Goal: Ask a question: Seek information or help from site administrators or community

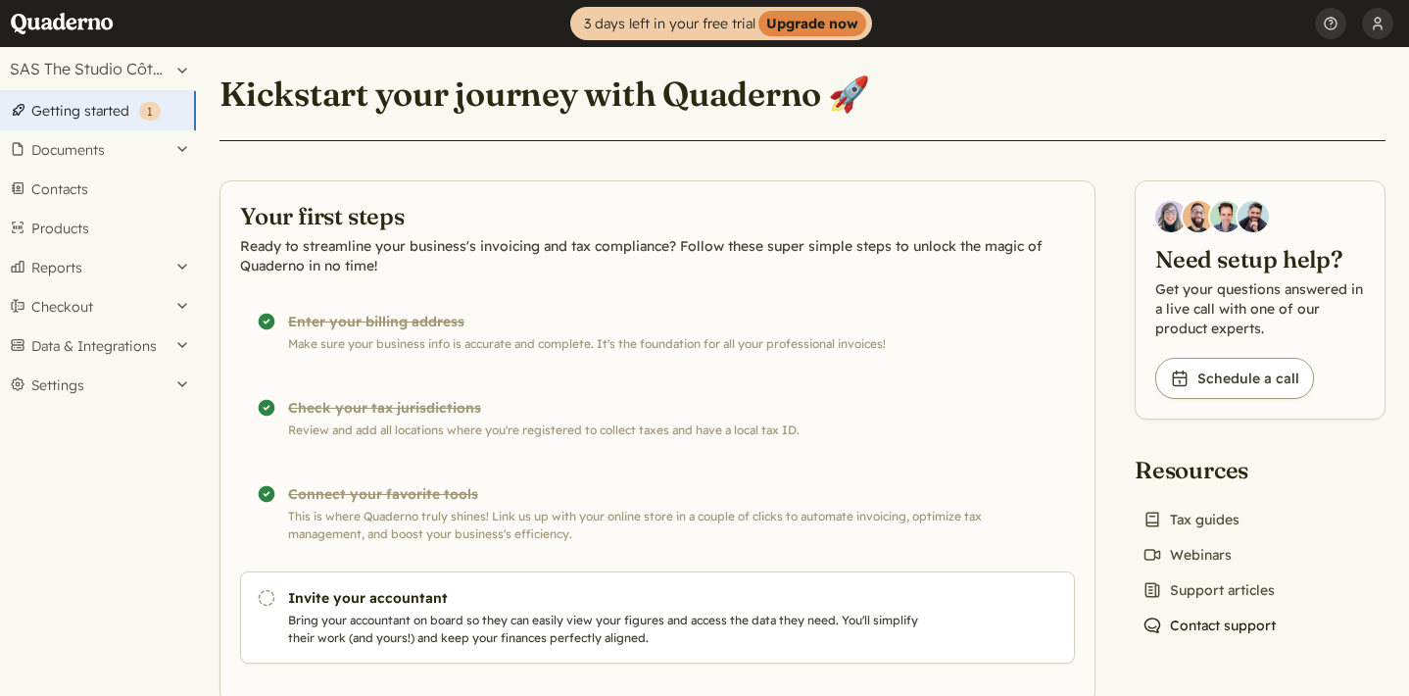
click at [1206, 626] on link "Chat icon Contact support" at bounding box center [1209, 625] width 149 height 27
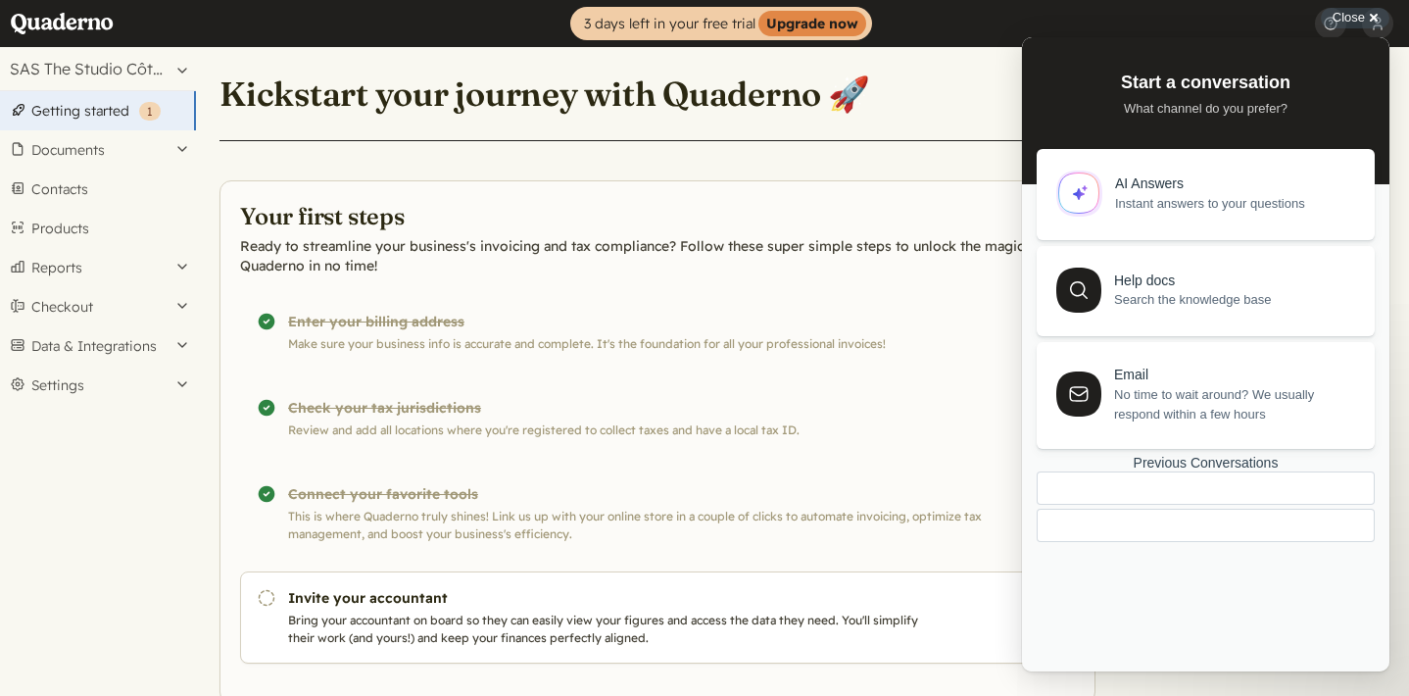
click at [1180, 471] on div "Previous Conversations" at bounding box center [1206, 463] width 338 height 17
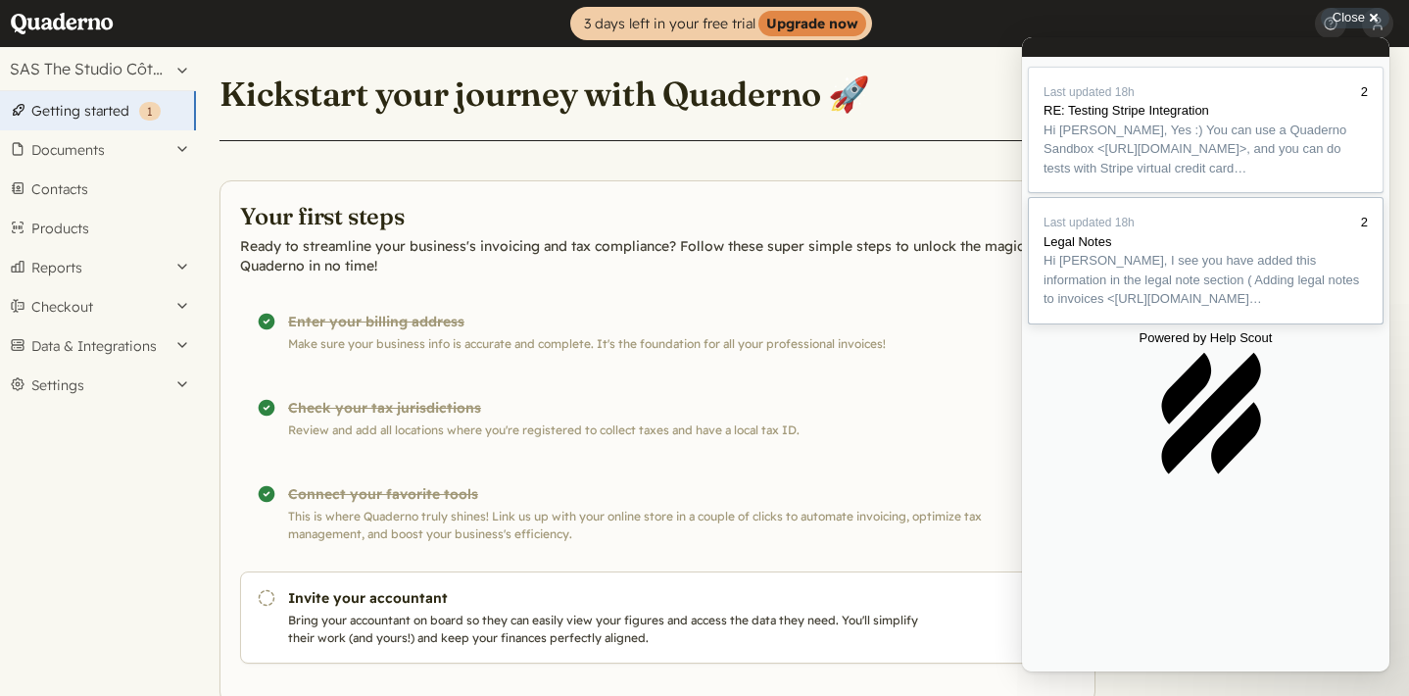
click at [1224, 309] on span "Hi [PERSON_NAME], I see you have added this information in the legal note secti…" at bounding box center [1206, 280] width 324 height 58
click at [1039, 672] on button "Close" at bounding box center [1031, 684] width 16 height 25
click at [1241, 178] on span "Hi [PERSON_NAME], Yes :) You can use a Quaderno Sandbox <[URL][DOMAIN_NAME]>, a…" at bounding box center [1206, 150] width 324 height 58
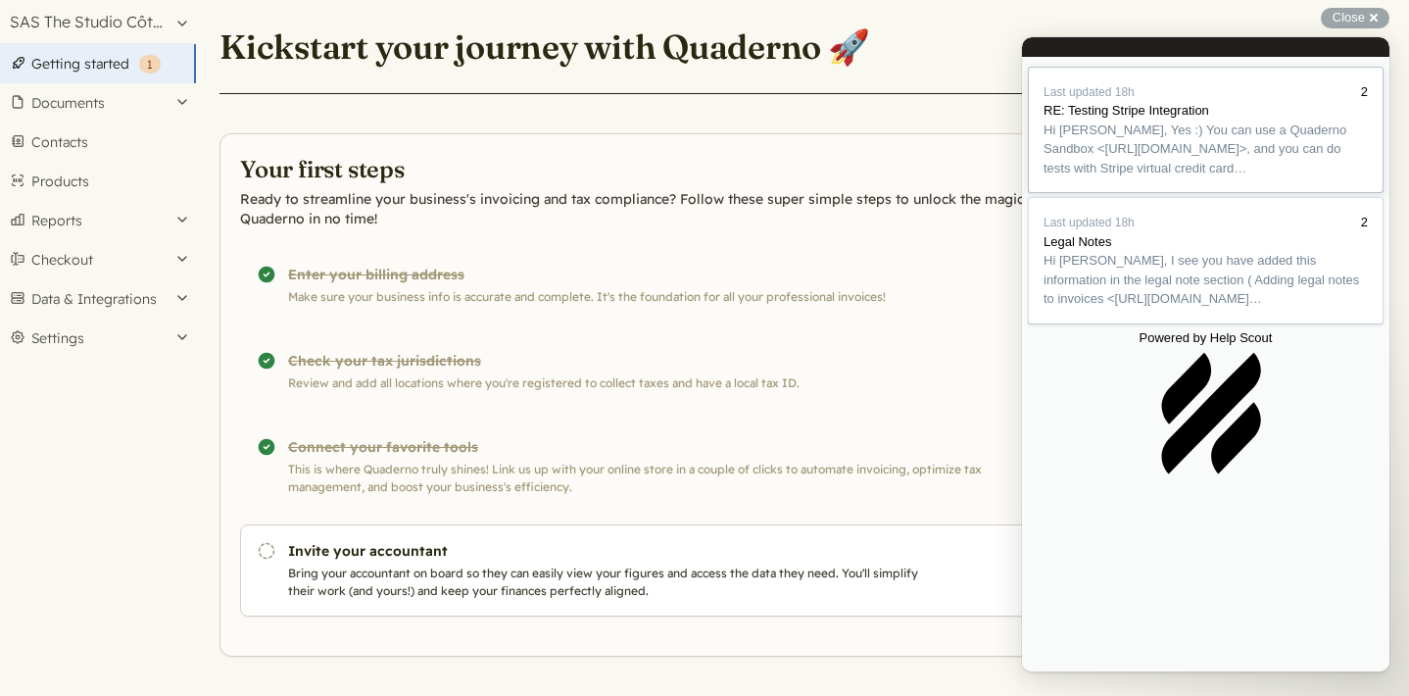
scroll to position [0, 0]
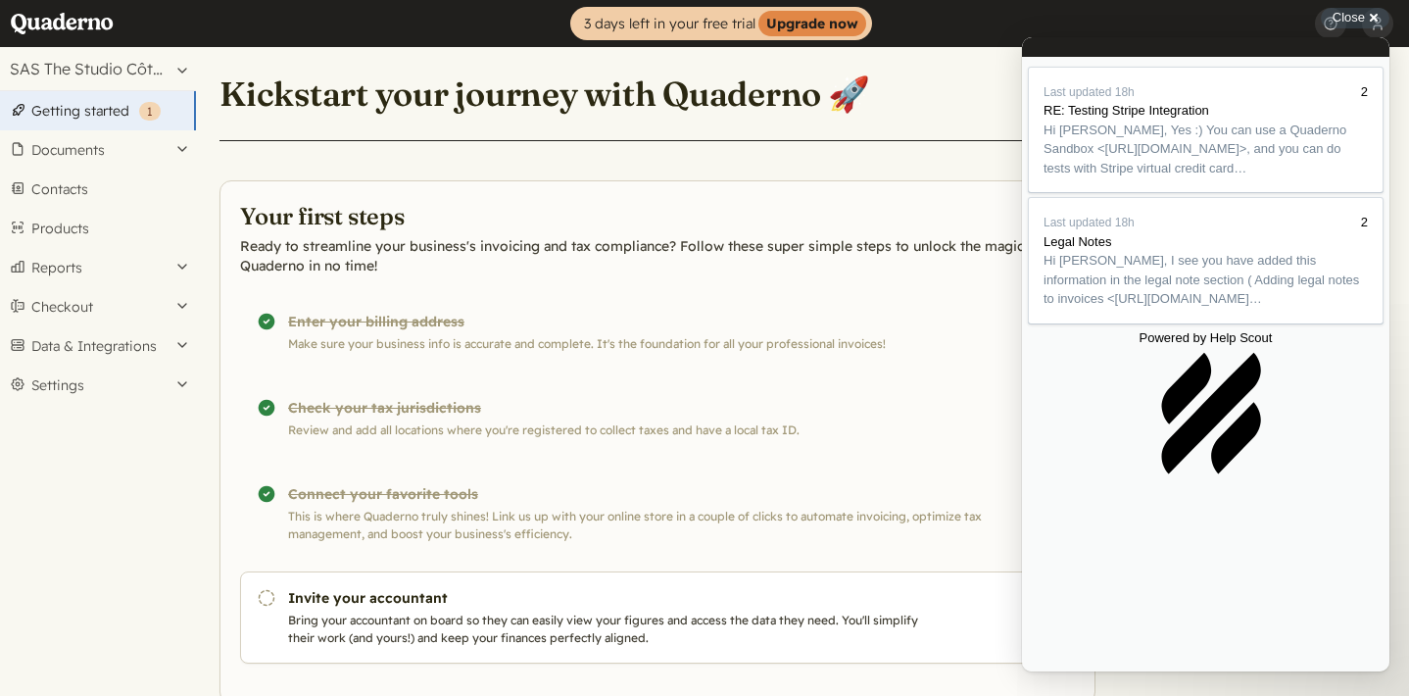
click at [1039, 672] on button "Close" at bounding box center [1031, 684] width 16 height 25
click at [1139, 54] on span "Go back" at bounding box center [1139, 46] width 0 height 15
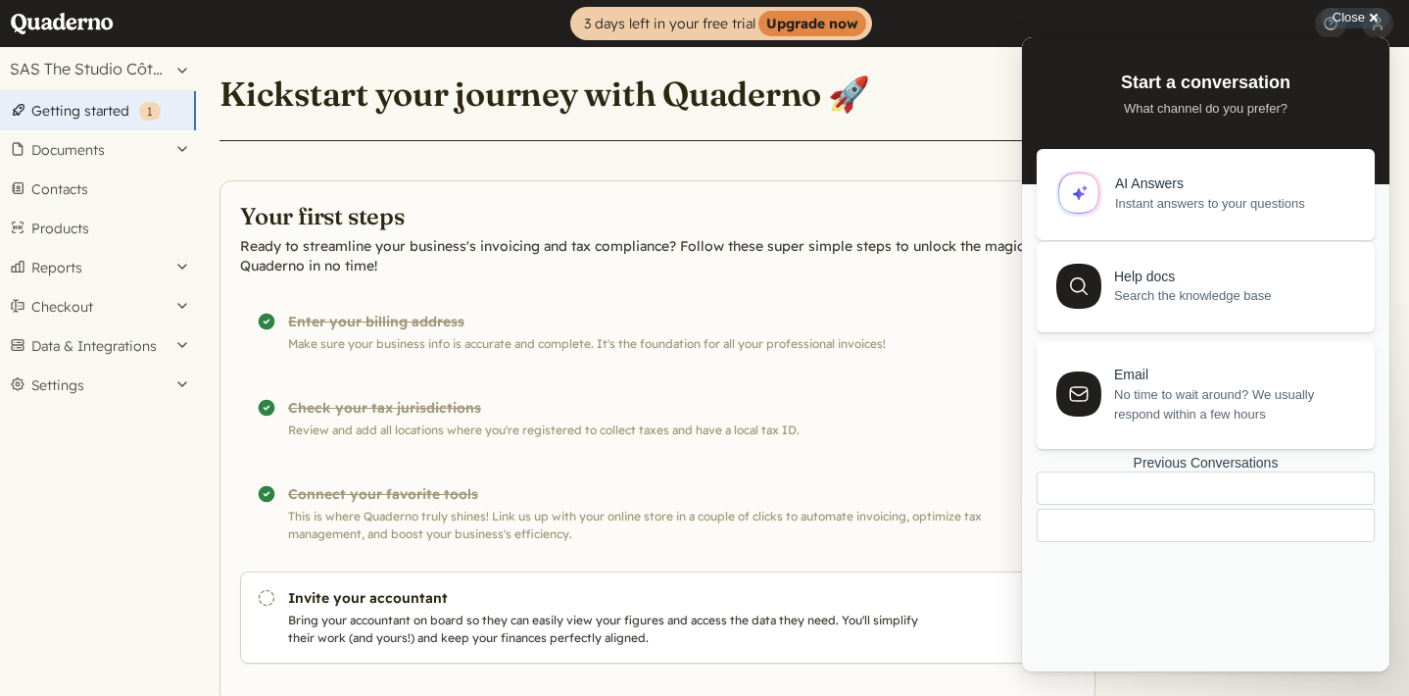
click at [1202, 288] on span "Search the knowledge base" at bounding box center [1233, 296] width 238 height 20
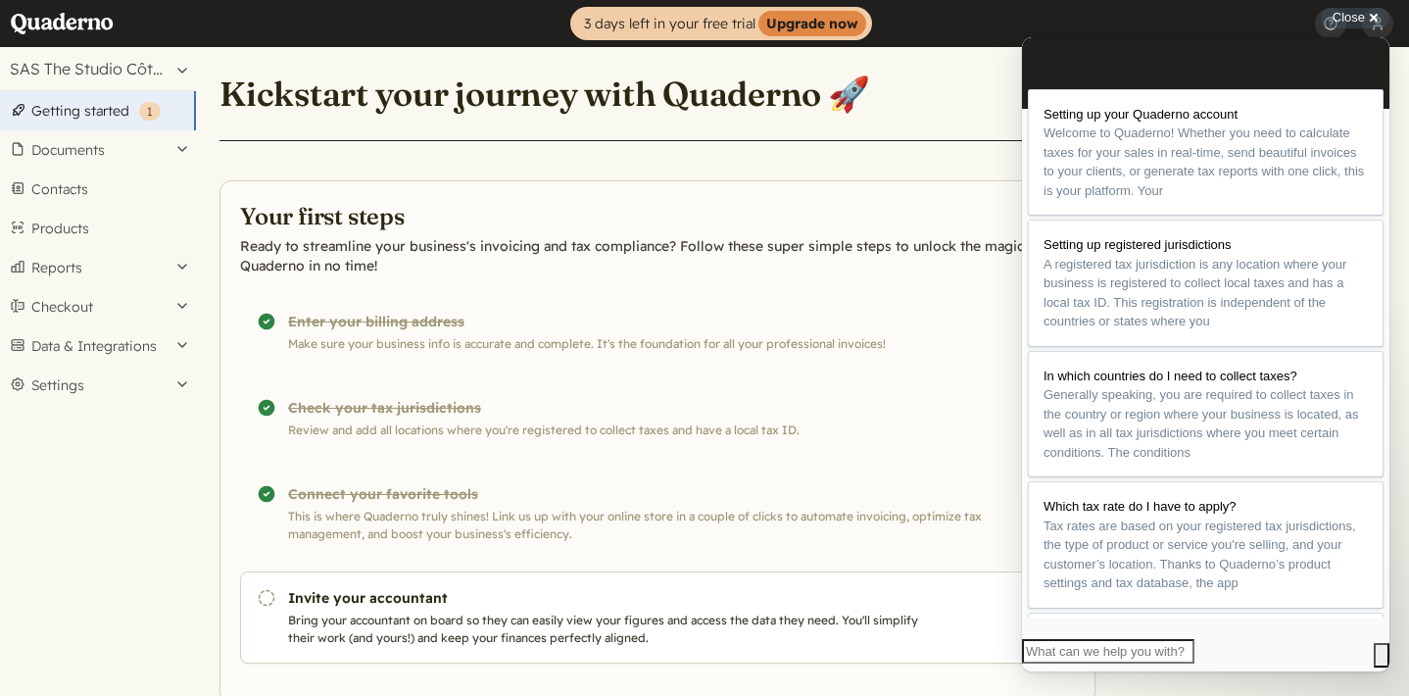
click at [1056, 648] on input "Search Doc articles" at bounding box center [1108, 651] width 172 height 25
type input "Multiple logins to account"
click button "search" at bounding box center [1382, 655] width 16 height 25
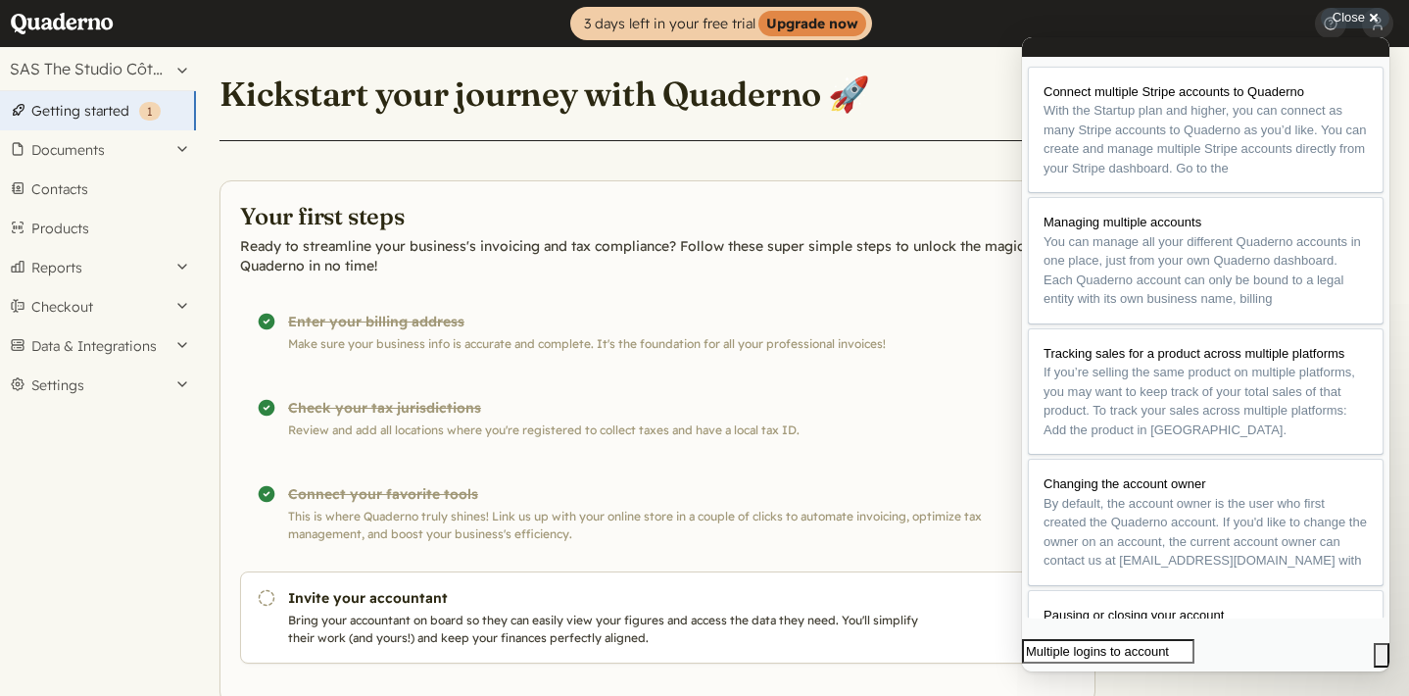
click at [1169, 50] on span "Go back" at bounding box center [1169, 46] width 0 height 15
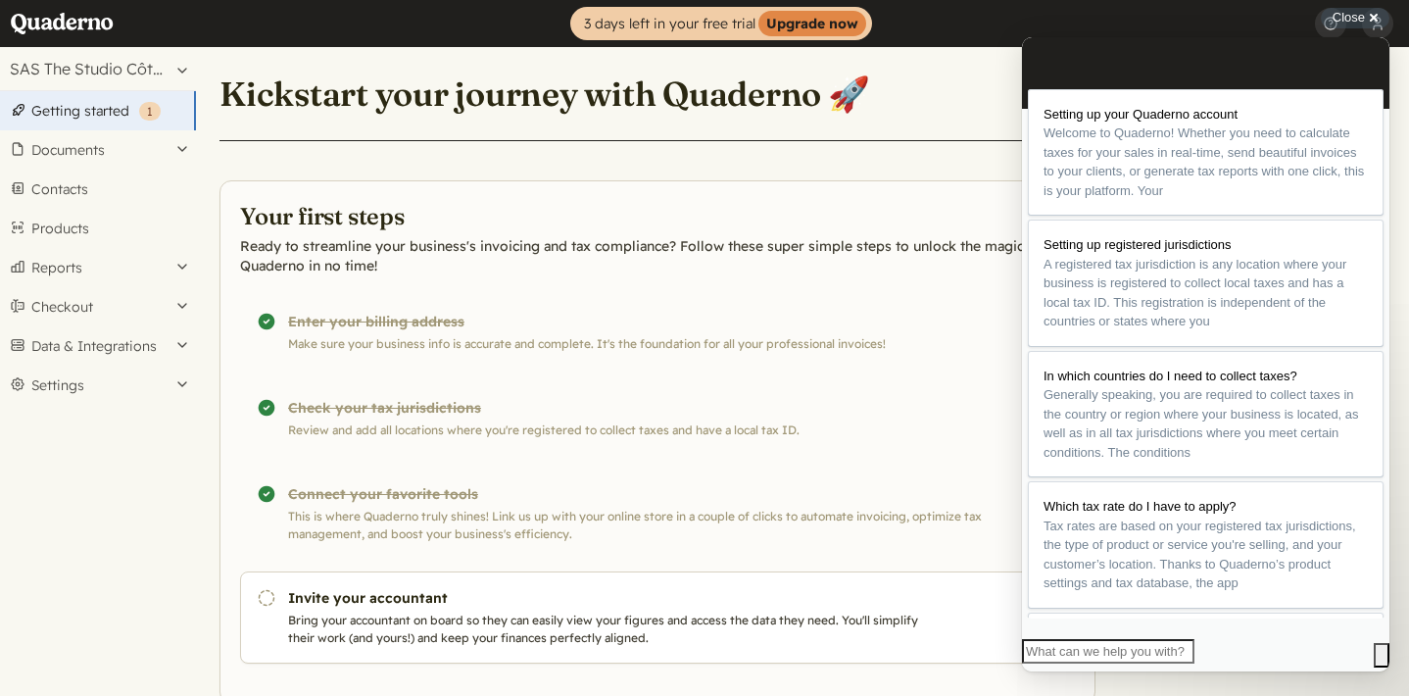
click at [1172, 54] on span "Go back" at bounding box center [1172, 46] width 0 height 15
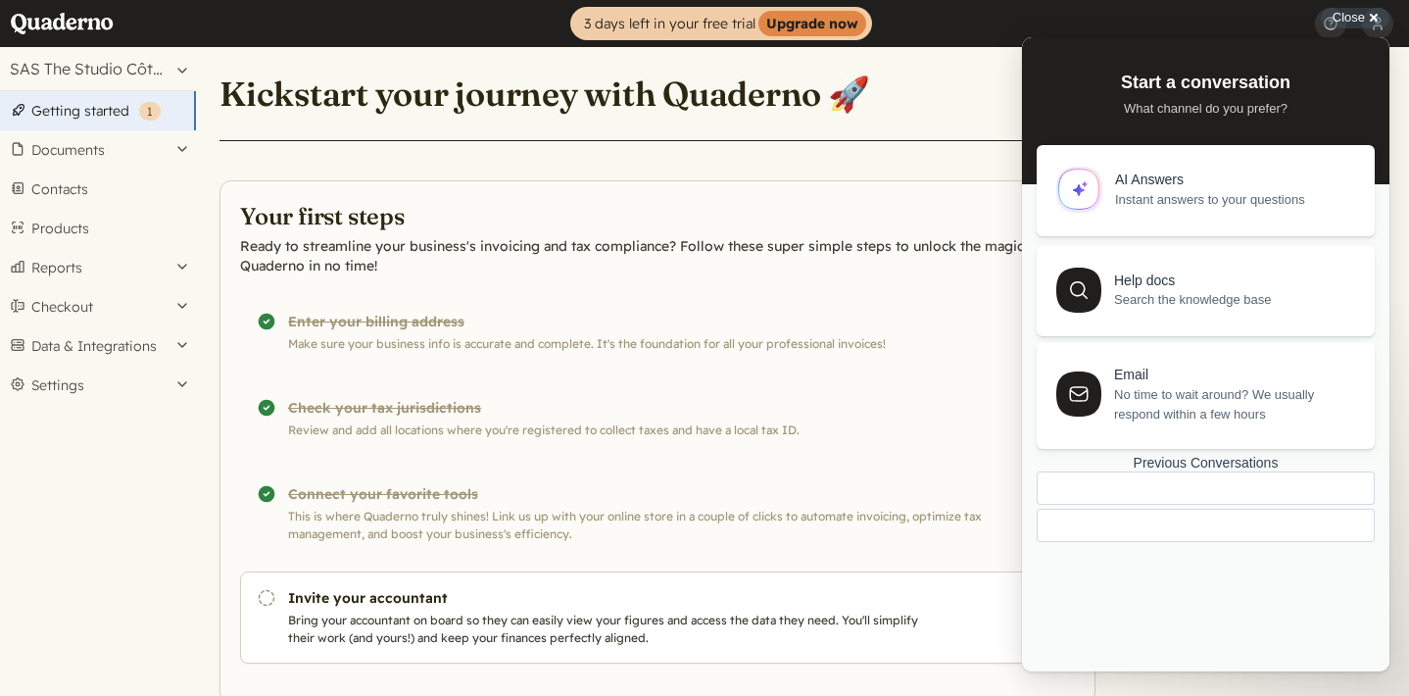
click at [1274, 171] on div "AI Answers Instant answers to your questions" at bounding box center [1205, 191] width 293 height 42
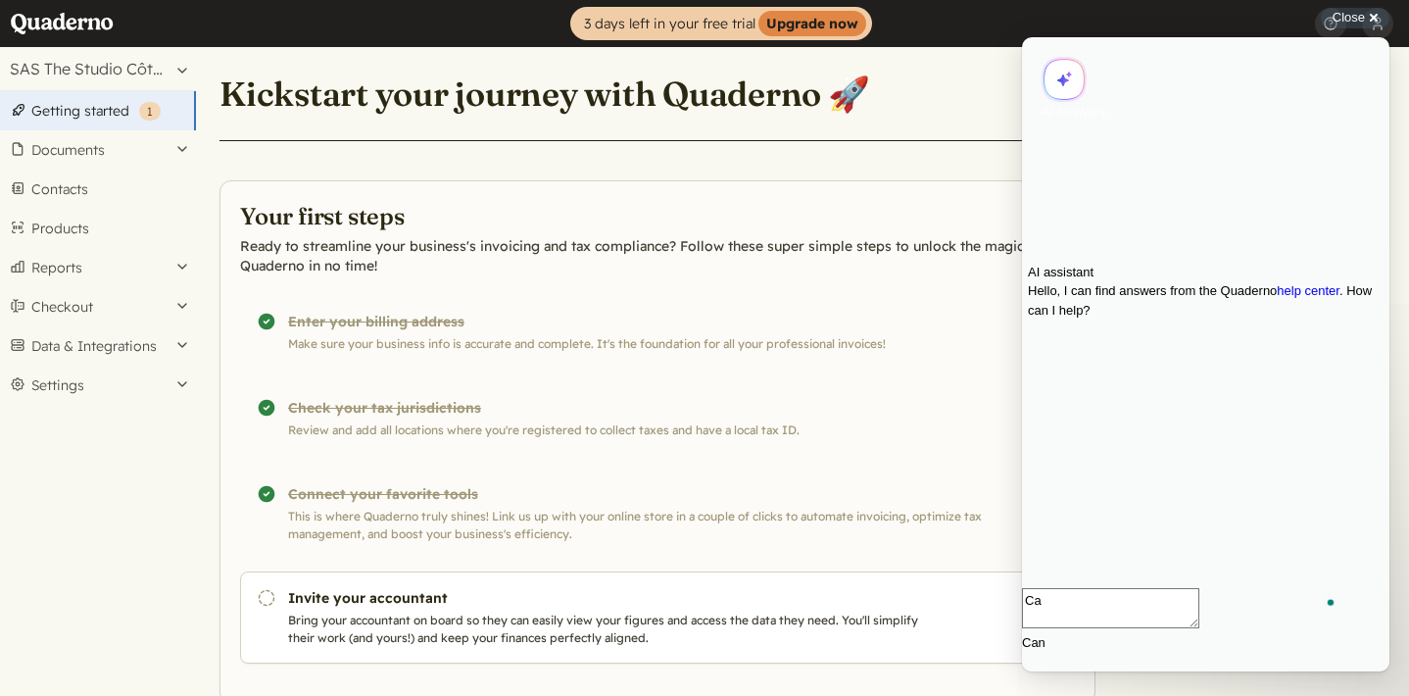
type textarea "C"
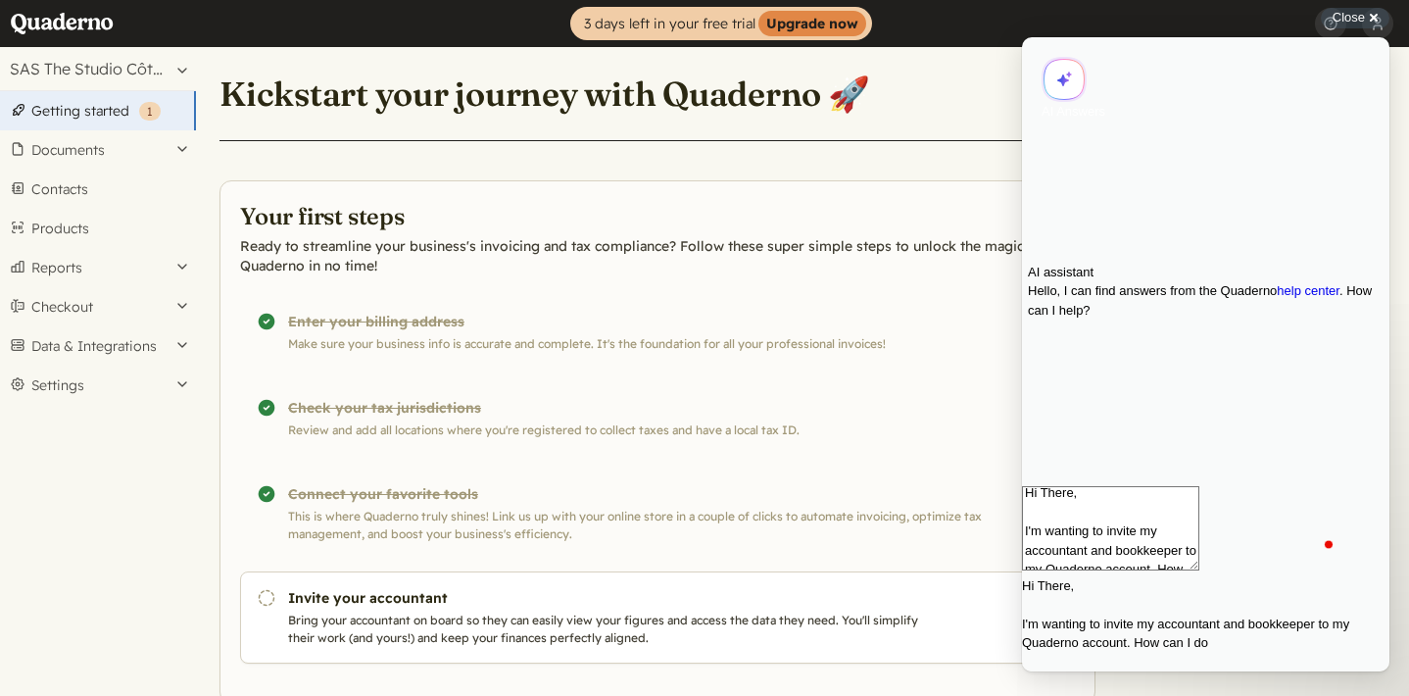
scroll to position [10, 0]
type textarea "Hi There, I'm wanting to invite my accountant and bookkeeper to my Quaderno acc…"
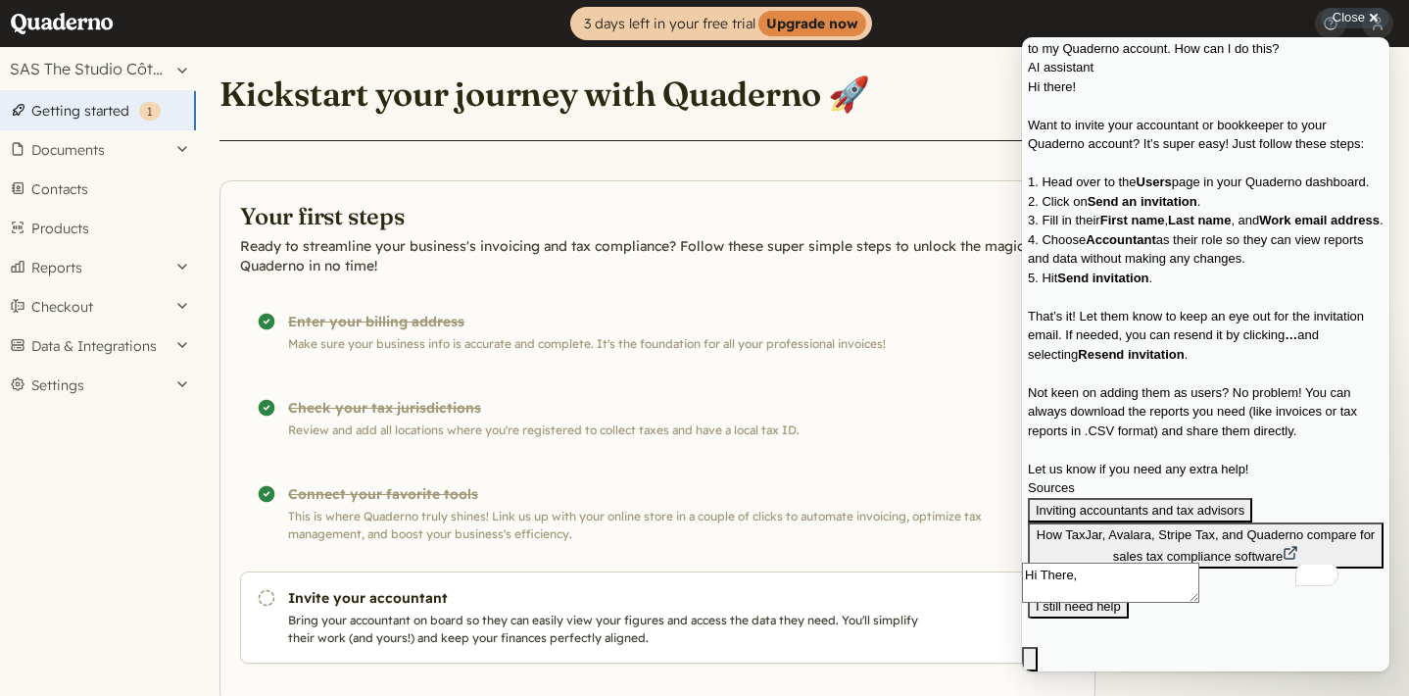
scroll to position [191, 0]
click at [136, 383] on button "Settings" at bounding box center [98, 385] width 196 height 39
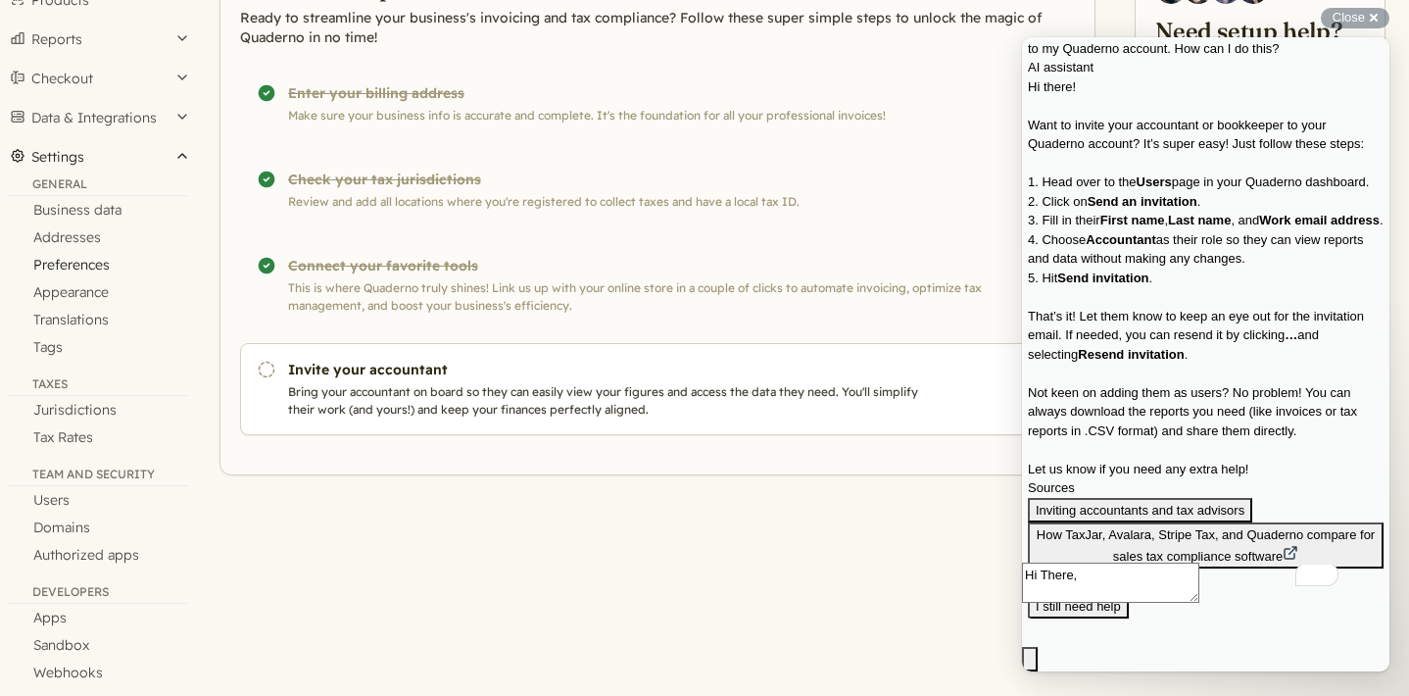
scroll to position [230, 0]
click at [57, 499] on link "Users" at bounding box center [98, 497] width 196 height 27
